Goal: Complete application form

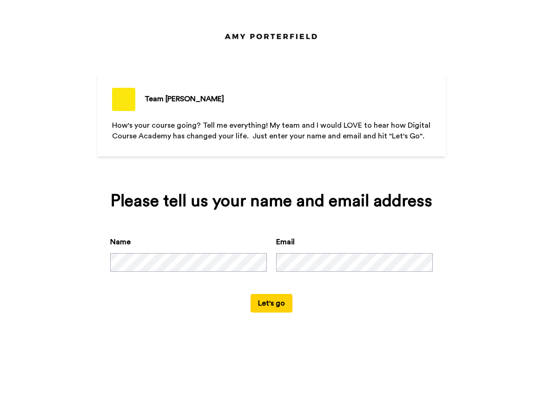
click at [268, 301] on button "Let's go" at bounding box center [271, 303] width 42 height 19
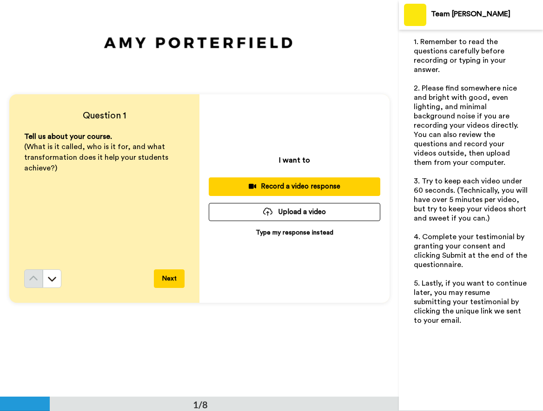
click at [100, 176] on div "Tell us about your course. (What is it called, who is it for, and what transfor…" at bounding box center [104, 200] width 160 height 138
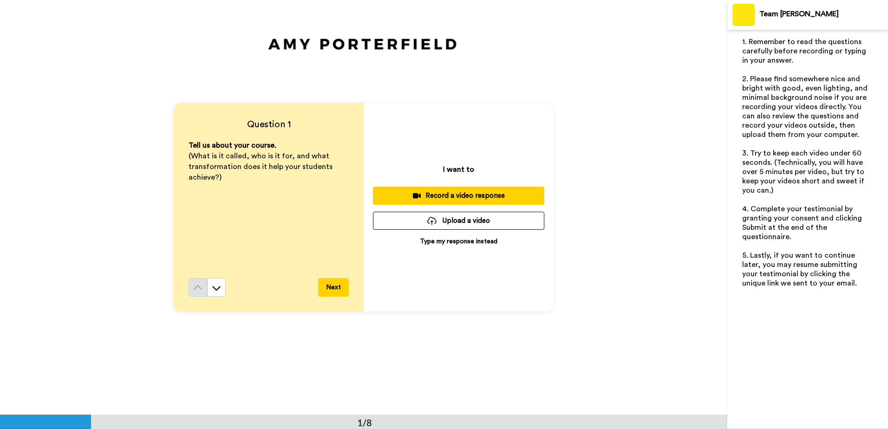
click at [329, 286] on button "Next" at bounding box center [333, 287] width 31 height 19
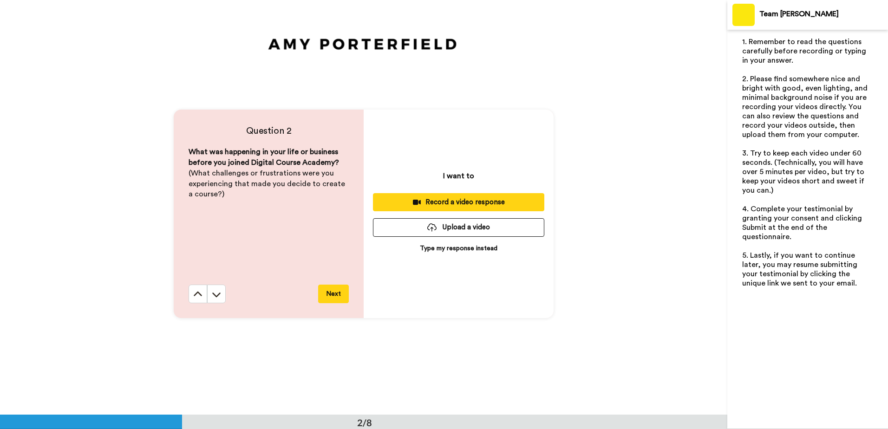
scroll to position [415, 0]
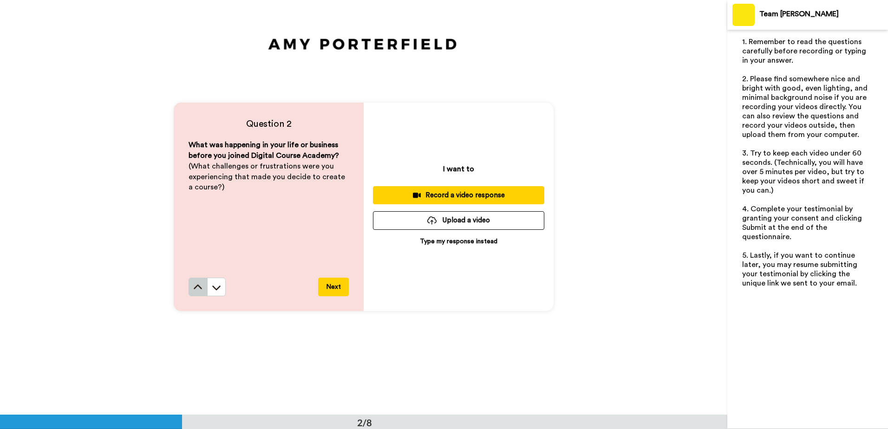
click at [190, 287] on button at bounding box center [198, 287] width 19 height 19
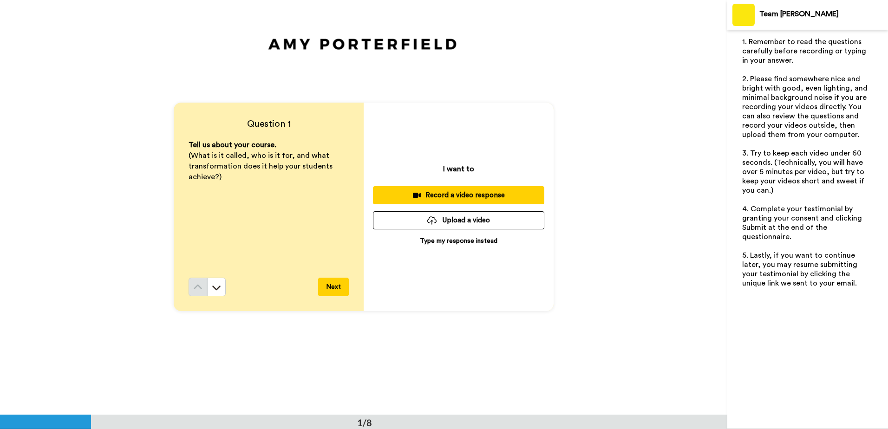
scroll to position [0, 0]
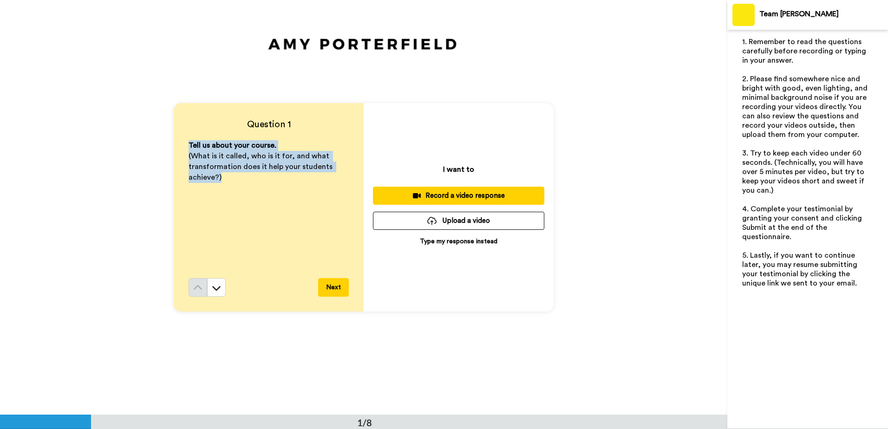
drag, startPoint x: 237, startPoint y: 182, endPoint x: 166, endPoint y: 146, distance: 78.9
click at [166, 146] on div "Question 1 Tell us about your course. (What is it called, who is it for, and wh…" at bounding box center [363, 207] width 727 height 415
copy div "Tell us about your course. (What is it called, who is it for, and what transfor…"
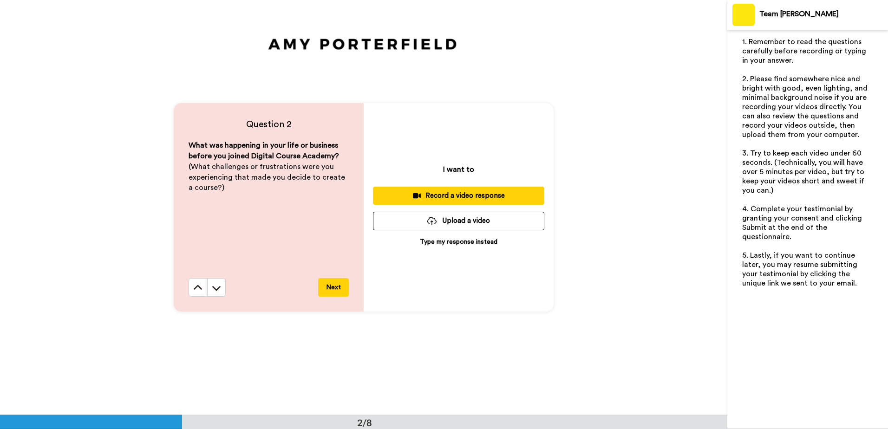
scroll to position [415, 0]
click at [542, 143] on div "Question 2 What was happening in your life or business before you joined Digita…" at bounding box center [363, 207] width 727 height 415
